Goal: Complete application form: Complete application form

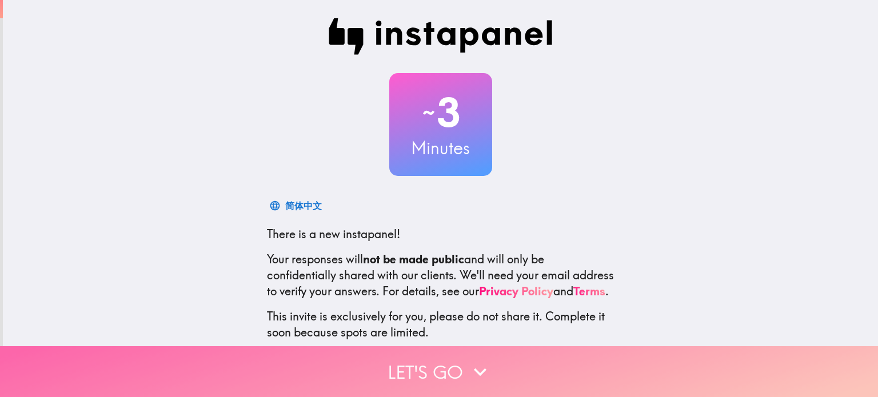
click at [450, 354] on button "Let's go" at bounding box center [439, 372] width 878 height 51
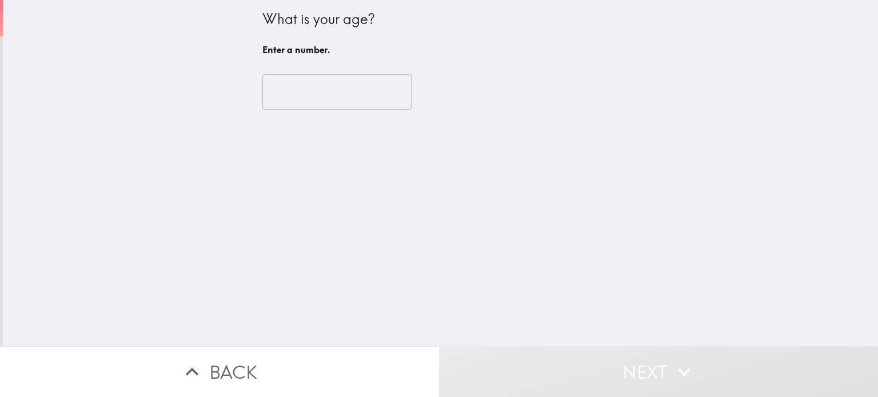
click at [342, 86] on input "number" at bounding box center [336, 91] width 149 height 35
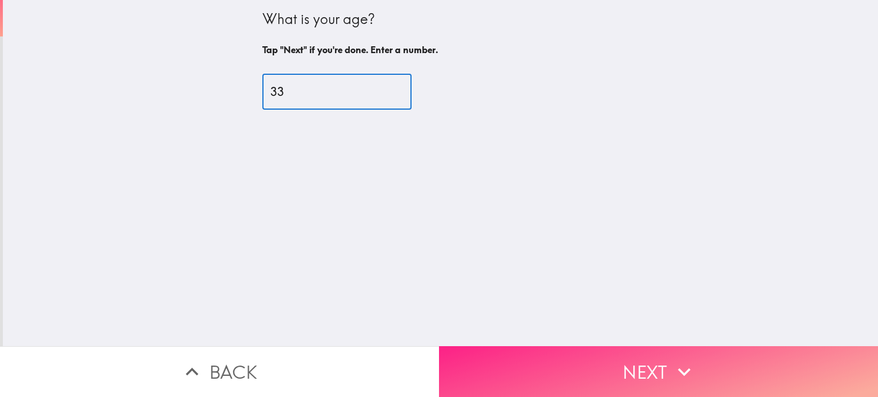
type input "33"
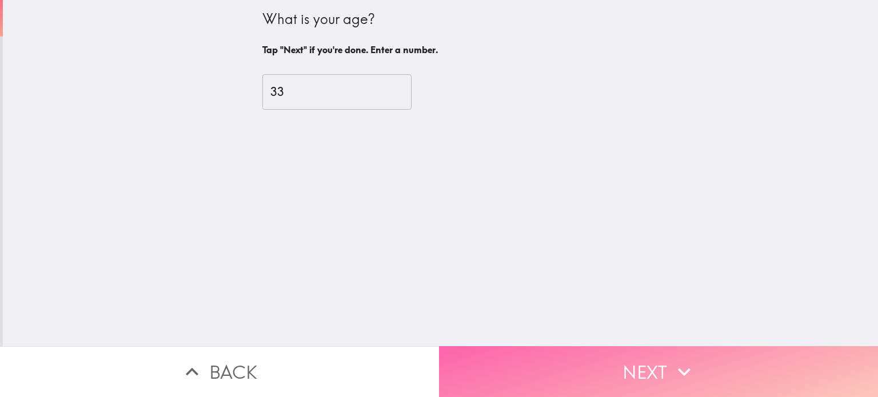
click at [632, 351] on button "Next" at bounding box center [658, 372] width 439 height 51
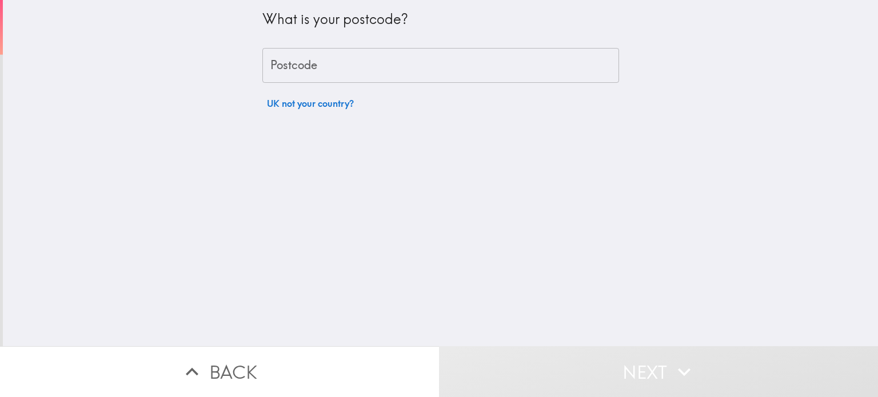
click at [479, 82] on input "Postcode" at bounding box center [440, 65] width 357 height 35
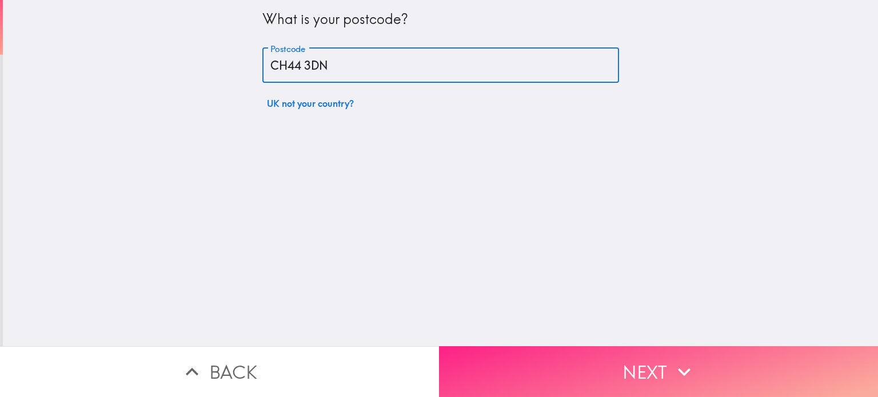
type input "CH44 3DN"
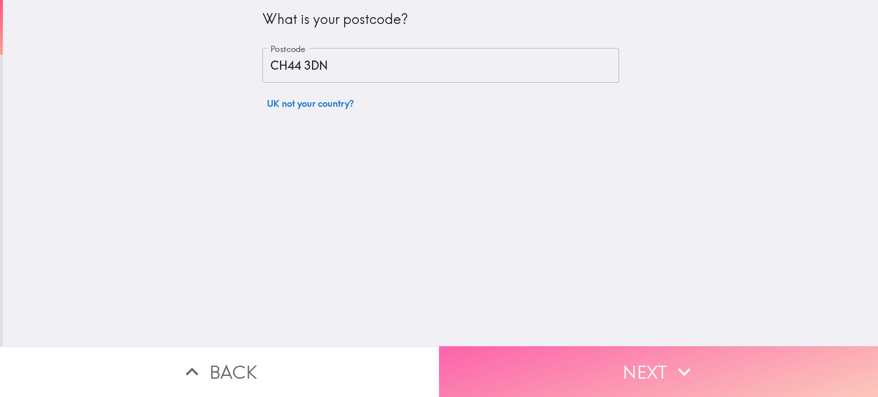
click at [612, 347] on button "Next" at bounding box center [658, 372] width 439 height 51
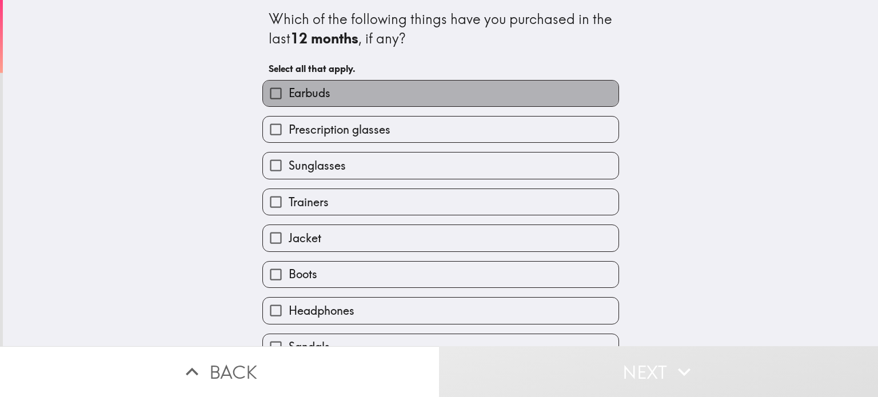
click at [543, 97] on label "Earbuds" at bounding box center [441, 94] width 356 height 26
click at [289, 97] on input "Earbuds" at bounding box center [276, 94] width 26 height 26
checkbox input "true"
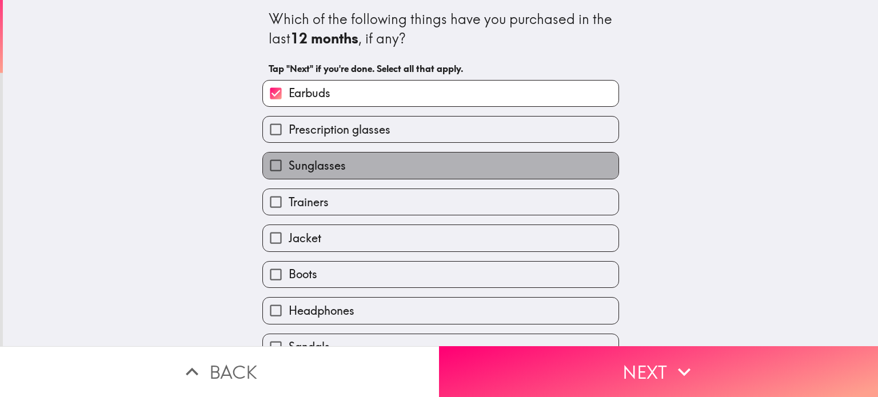
click at [482, 165] on label "Sunglasses" at bounding box center [441, 166] width 356 height 26
click at [289, 165] on input "Sunglasses" at bounding box center [276, 166] width 26 height 26
checkbox input "true"
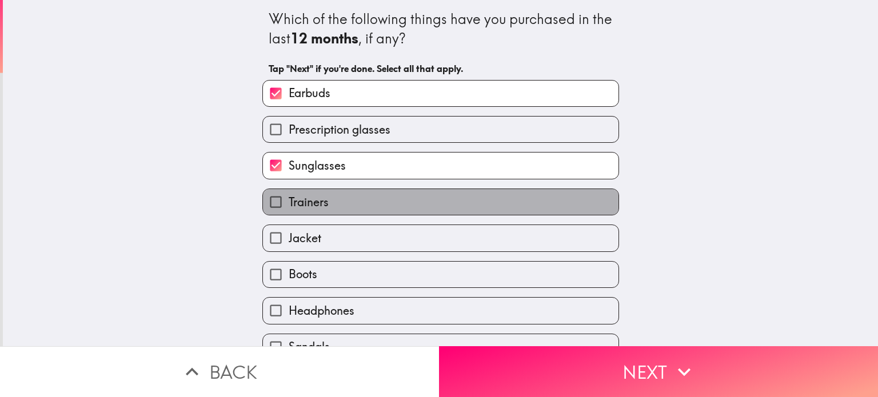
click at [451, 193] on label "Trainers" at bounding box center [441, 202] width 356 height 26
click at [289, 193] on input "Trainers" at bounding box center [276, 202] width 26 height 26
checkbox input "true"
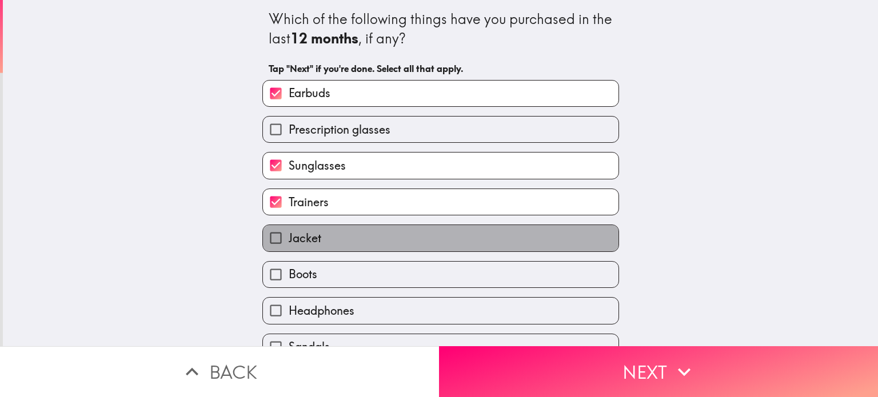
click at [422, 236] on label "Jacket" at bounding box center [441, 238] width 356 height 26
click at [289, 236] on input "Jacket" at bounding box center [276, 238] width 26 height 26
checkbox input "true"
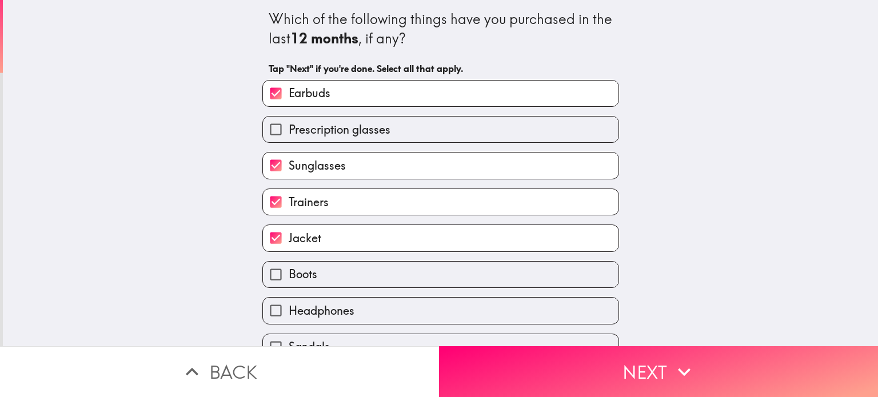
scroll to position [93, 0]
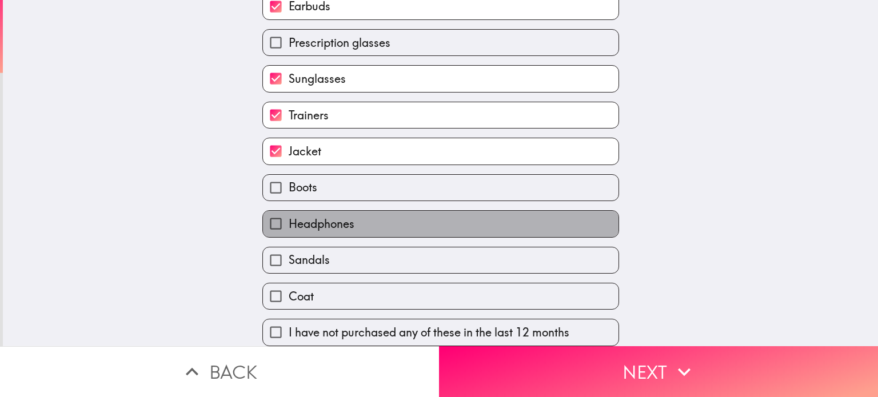
click at [497, 219] on label "Headphones" at bounding box center [441, 224] width 356 height 26
click at [289, 219] on input "Headphones" at bounding box center [276, 224] width 26 height 26
checkbox input "true"
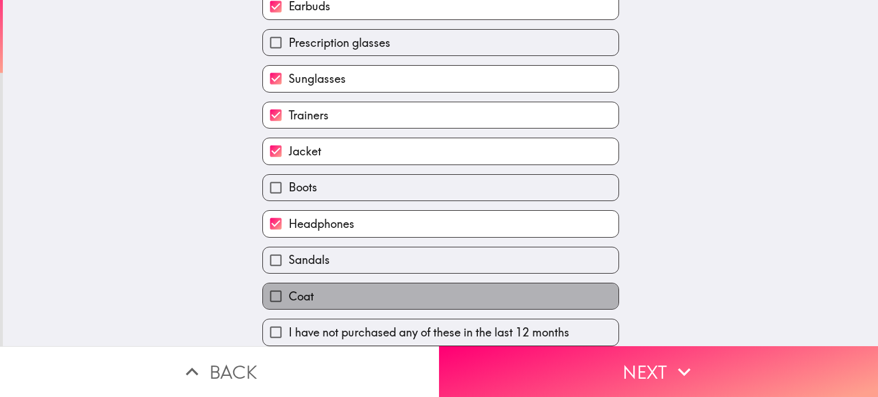
click at [526, 290] on label "Coat" at bounding box center [441, 297] width 356 height 26
click at [289, 290] on input "Coat" at bounding box center [276, 297] width 26 height 26
checkbox input "true"
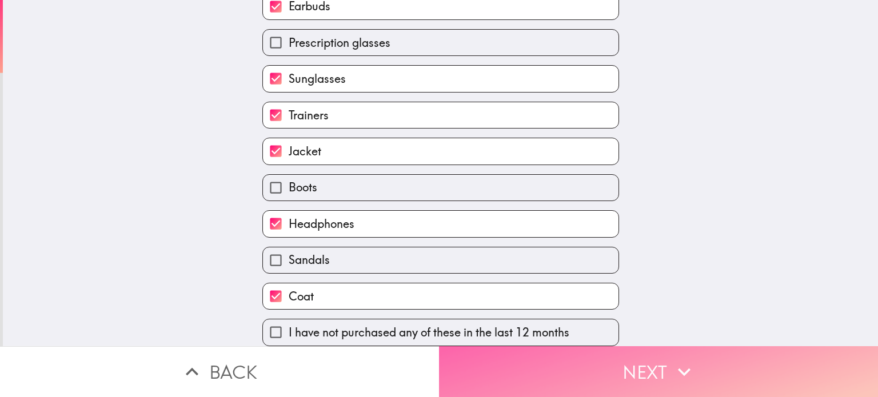
click at [575, 364] on button "Next" at bounding box center [658, 372] width 439 height 51
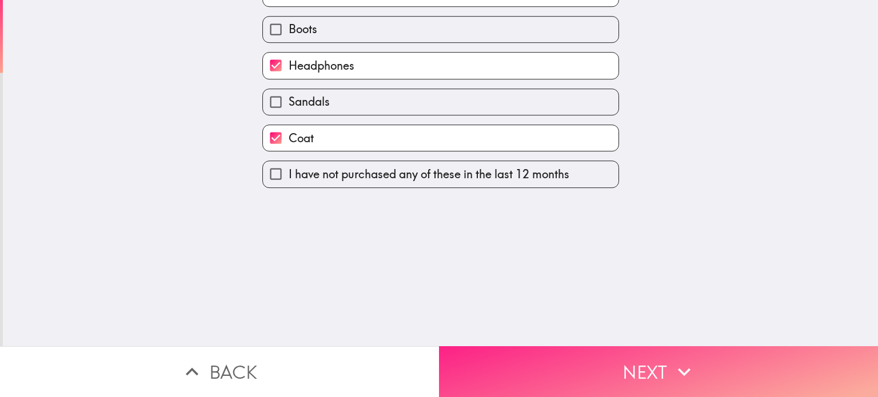
scroll to position [0, 0]
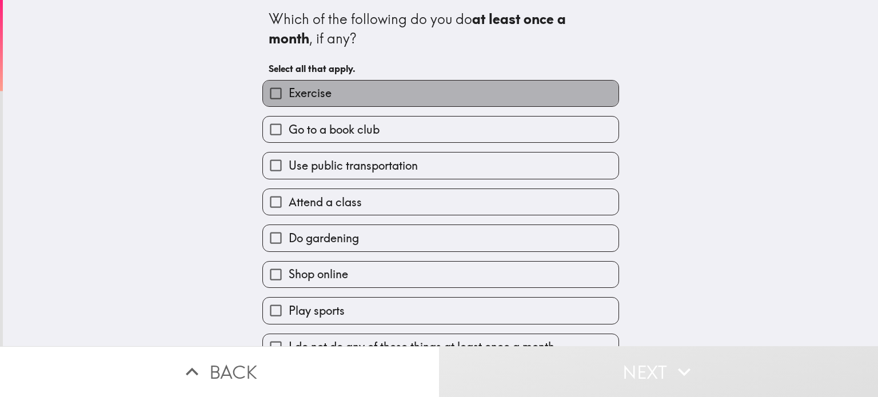
click at [478, 104] on label "Exercise" at bounding box center [441, 94] width 356 height 26
click at [289, 104] on input "Exercise" at bounding box center [276, 94] width 26 height 26
checkbox input "true"
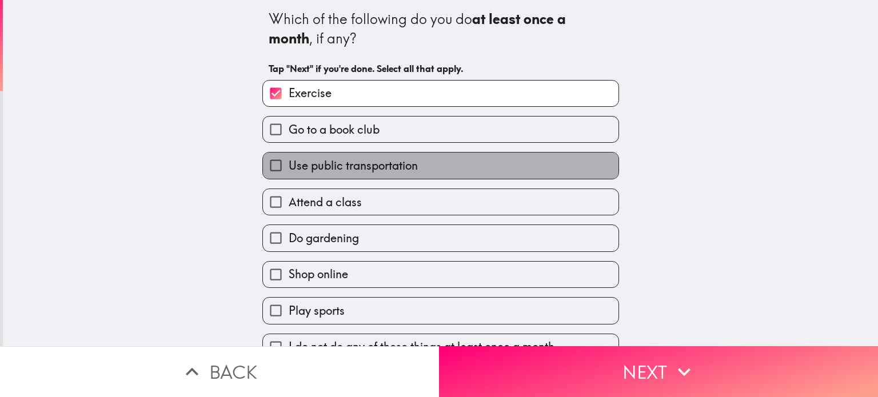
click at [454, 172] on label "Use public transportation" at bounding box center [441, 166] width 356 height 26
click at [289, 172] on input "Use public transportation" at bounding box center [276, 166] width 26 height 26
checkbox input "true"
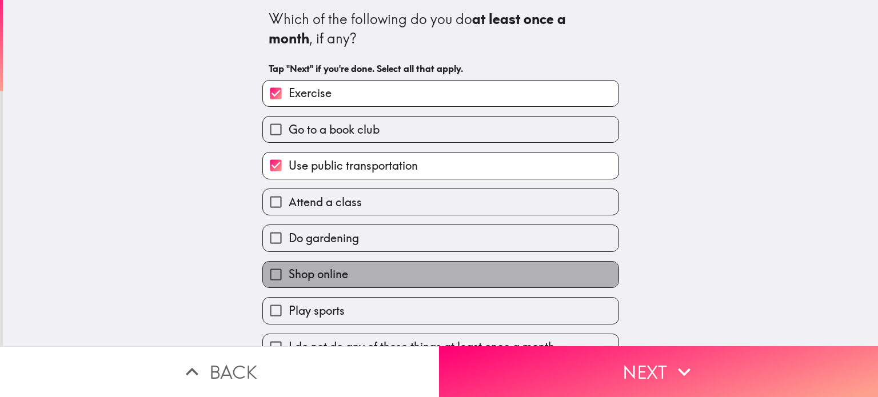
click at [470, 273] on label "Shop online" at bounding box center [441, 275] width 356 height 26
click at [289, 273] on input "Shop online" at bounding box center [276, 275] width 26 height 26
checkbox input "true"
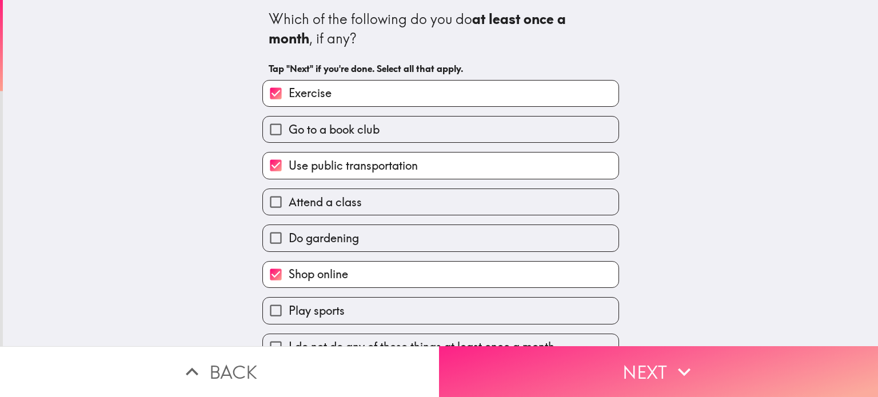
click at [616, 368] on button "Next" at bounding box center [658, 372] width 439 height 51
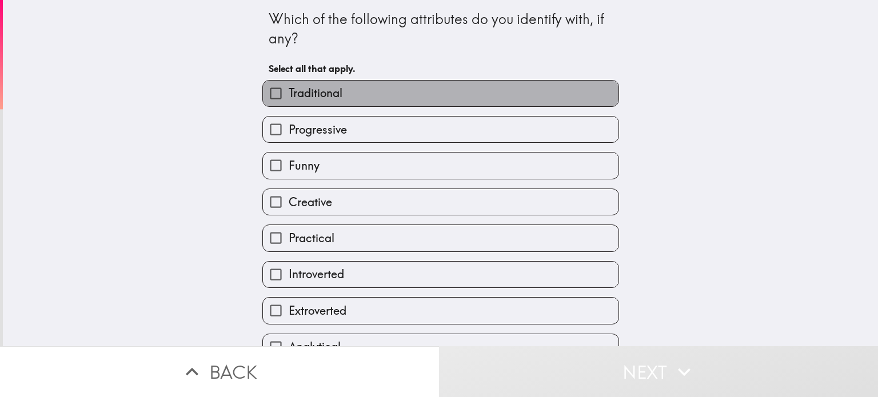
click at [526, 99] on label "Traditional" at bounding box center [441, 94] width 356 height 26
click at [289, 99] on input "Traditional" at bounding box center [276, 94] width 26 height 26
checkbox input "true"
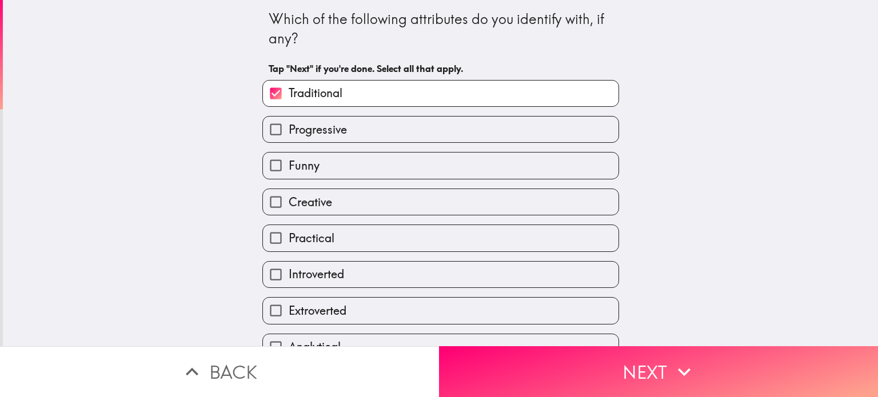
click at [487, 150] on div "Funny" at bounding box center [436, 161] width 366 height 36
click at [479, 156] on label "Funny" at bounding box center [441, 166] width 356 height 26
click at [289, 156] on input "Funny" at bounding box center [276, 166] width 26 height 26
checkbox input "true"
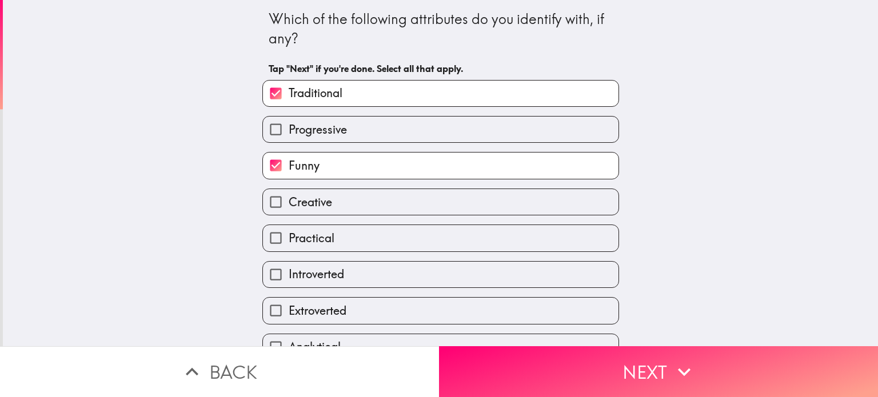
click at [458, 234] on label "Practical" at bounding box center [441, 238] width 356 height 26
click at [289, 234] on input "Practical" at bounding box center [276, 238] width 26 height 26
checkbox input "true"
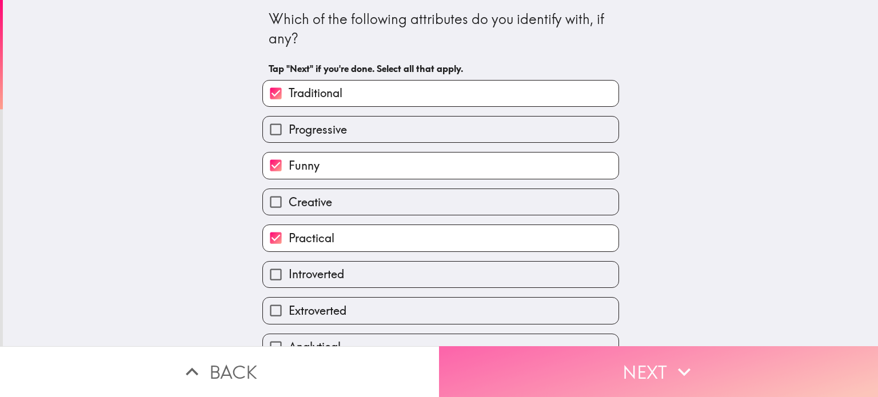
click at [552, 360] on button "Next" at bounding box center [658, 372] width 439 height 51
